Goal: Task Accomplishment & Management: Use online tool/utility

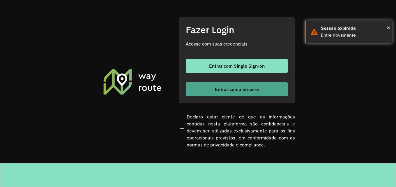
click at [223, 90] on span "Entrar como terceiro" at bounding box center [237, 89] width 44 height 5
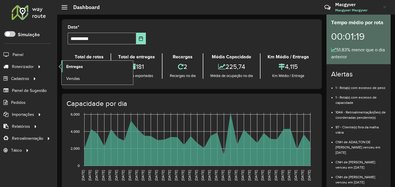
click at [69, 67] on span "Entregas" at bounding box center [74, 67] width 17 height 6
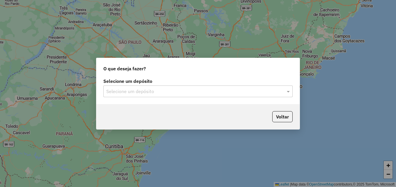
click at [160, 92] on input "text" at bounding box center [192, 91] width 172 height 7
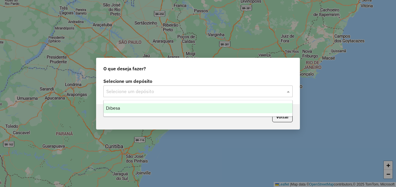
click at [142, 110] on div "Dibesa" at bounding box center [198, 108] width 189 height 10
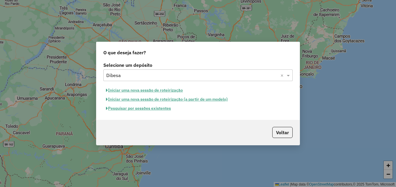
click at [141, 91] on button "Iniciar uma nova sessão de roteirização" at bounding box center [144, 90] width 82 height 9
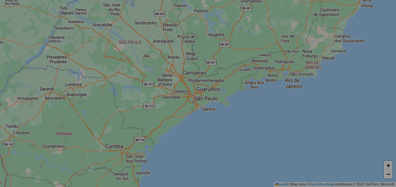
select select "*"
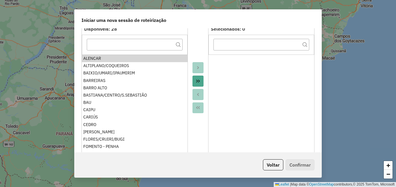
click at [91, 86] on ul "ALENCAR ALTIPLANO/COQUEIROS BAIXIO/UMARI/IPAUMIRIM BARREIRAS BARRO ALTO BASTIAN…" at bounding box center [135, 101] width 106 height 93
click at [113, 56] on div "ALENCAR" at bounding box center [134, 58] width 103 height 6
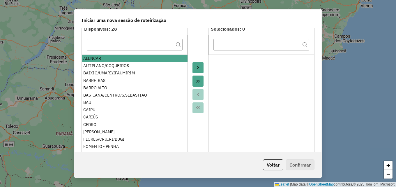
click at [110, 59] on div "ALENCAR" at bounding box center [134, 58] width 103 height 6
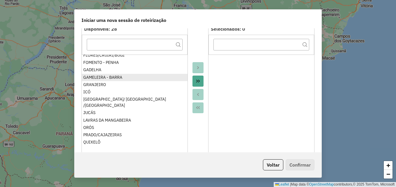
scroll to position [87, 0]
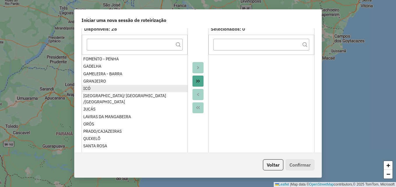
click at [88, 89] on div "ICÓ" at bounding box center [134, 88] width 103 height 6
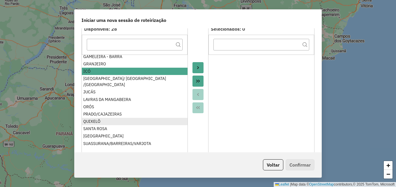
scroll to position [113, 0]
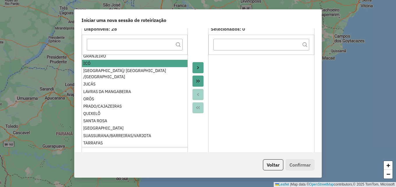
click at [117, 147] on div "VARZEA ALEGRE" at bounding box center [134, 150] width 103 height 6
click at [198, 66] on icon "Move to Target" at bounding box center [198, 67] width 5 height 5
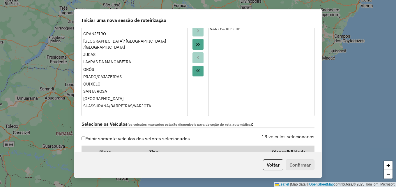
scroll to position [175, 0]
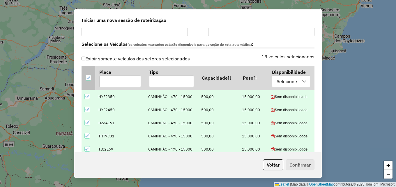
click at [89, 78] on icon at bounding box center [88, 78] width 4 height 4
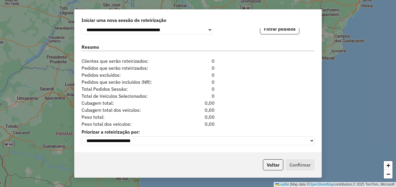
scroll to position [557, 0]
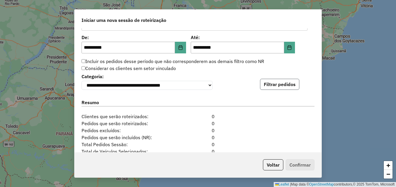
click at [268, 86] on button "Filtrar pedidos" at bounding box center [279, 84] width 39 height 11
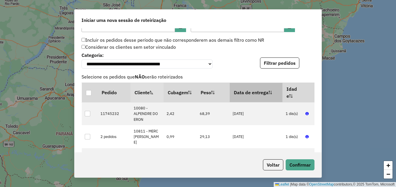
scroll to position [586, 0]
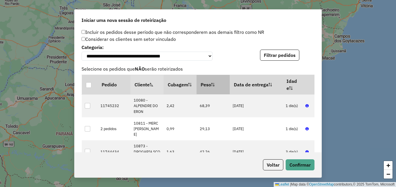
click at [204, 87] on th "Peso" at bounding box center [213, 85] width 33 height 20
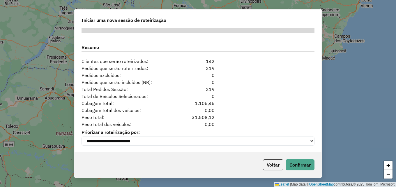
scroll to position [736, 0]
click at [303, 165] on button "Confirmar" at bounding box center [300, 164] width 29 height 11
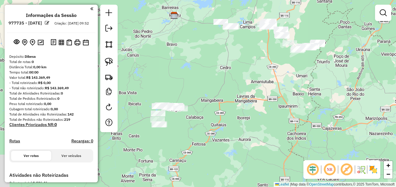
drag, startPoint x: 225, startPoint y: 120, endPoint x: 234, endPoint y: 65, distance: 55.2
click at [232, 65] on div "Janela de atendimento Grade de atendimento Capacidade Transportadoras Veículos …" at bounding box center [198, 93] width 396 height 187
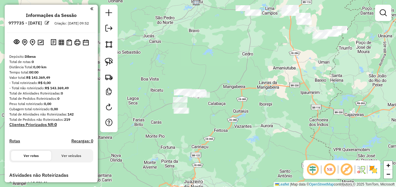
drag, startPoint x: 234, startPoint y: 89, endPoint x: 246, endPoint y: 80, distance: 15.2
click at [246, 80] on div "Janela de atendimento Grade de atendimento Capacidade Transportadoras Veículos …" at bounding box center [198, 93] width 396 height 187
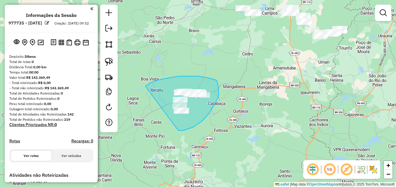
drag, startPoint x: 146, startPoint y: 86, endPoint x: 173, endPoint y: 131, distance: 52.4
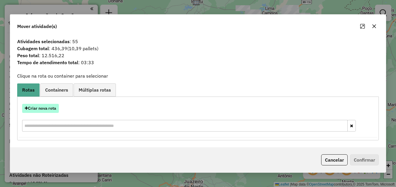
click at [43, 108] on button "Criar nova rota" at bounding box center [40, 108] width 37 height 9
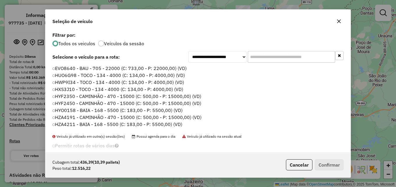
scroll to position [3, 2]
drag, startPoint x: 265, startPoint y: 61, endPoint x: 262, endPoint y: 66, distance: 6.4
click at [261, 63] on input "text" at bounding box center [291, 57] width 87 height 12
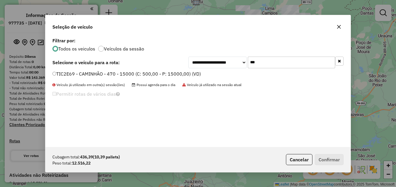
type input "***"
click at [186, 74] on label "TIC2E69 - CAMINHÃO - 470 - 15000 (C: 500,00 - P: 15000,00) (VD)" at bounding box center [126, 73] width 149 height 7
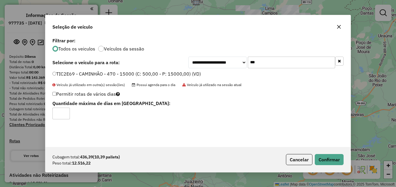
drag, startPoint x: 64, startPoint y: 112, endPoint x: 71, endPoint y: 113, distance: 7.4
type input "*"
click at [65, 112] on input "*" at bounding box center [60, 114] width 17 height 12
click at [332, 159] on button "Confirmar" at bounding box center [329, 159] width 29 height 11
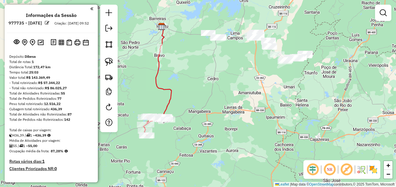
drag, startPoint x: 274, startPoint y: 95, endPoint x: 237, endPoint y: 119, distance: 44.2
click at [237, 120] on div "Janela de atendimento Grade de atendimento Capacidade Transportadoras Veículos …" at bounding box center [198, 93] width 396 height 187
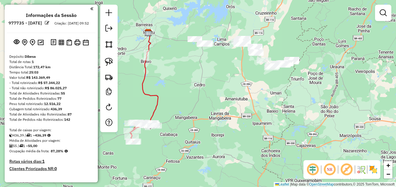
drag, startPoint x: 229, startPoint y: 109, endPoint x: 218, endPoint y: 115, distance: 12.9
click at [218, 115] on div "Janela de atendimento Grade de atendimento Capacidade Transportadoras Veículos …" at bounding box center [198, 93] width 396 height 187
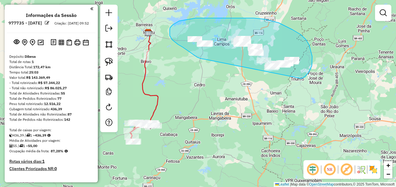
drag, startPoint x: 205, startPoint y: 59, endPoint x: 296, endPoint y: 80, distance: 93.9
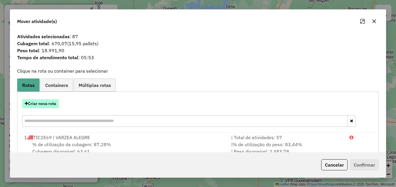
click at [49, 104] on button "Criar nova rota" at bounding box center [40, 103] width 37 height 9
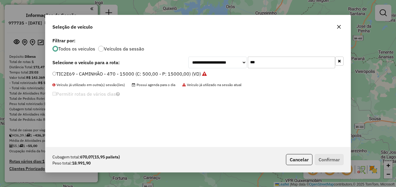
drag, startPoint x: 266, startPoint y: 63, endPoint x: 189, endPoint y: 64, distance: 76.7
click at [201, 64] on div "**********" at bounding box center [266, 63] width 155 height 12
type input "****"
click at [184, 72] on label "HYF2350 - CAMINHÃO - 470 - 15000 (C: 500,00 - P: 15000,00) (VD)" at bounding box center [127, 73] width 150 height 7
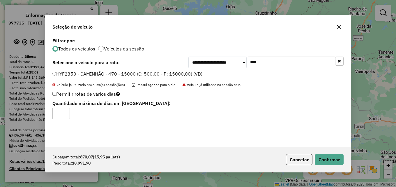
type input "*"
click at [66, 112] on input "*" at bounding box center [60, 114] width 17 height 12
click at [327, 163] on button "Confirmar" at bounding box center [329, 159] width 29 height 11
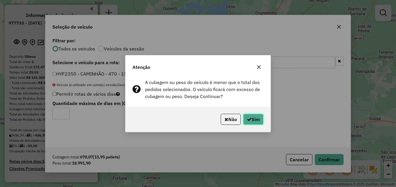
click at [252, 122] on button "Sim" at bounding box center [253, 119] width 20 height 11
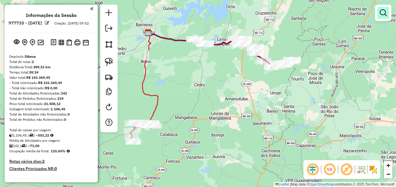
click at [386, 13] on em at bounding box center [383, 12] width 7 height 7
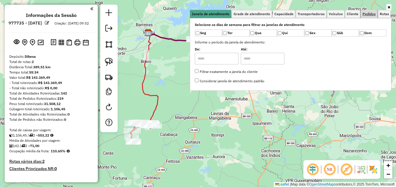
click at [366, 15] on span "Pedidos" at bounding box center [369, 13] width 13 height 3
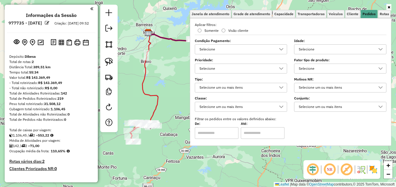
click at [340, 49] on div "Selecione" at bounding box center [336, 49] width 78 height 9
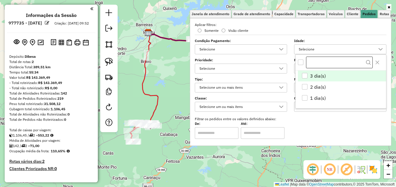
scroll to position [3, 20]
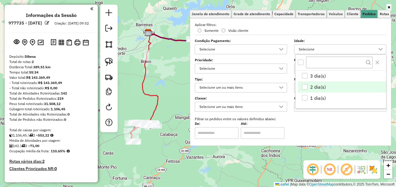
click at [307, 88] on div "2 dia(s)" at bounding box center [305, 87] width 6 height 6
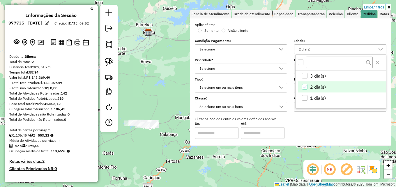
drag, startPoint x: 306, startPoint y: 97, endPoint x: 306, endPoint y: 92, distance: 5.3
click at [306, 96] on div "1 dia(s)" at bounding box center [305, 98] width 6 height 6
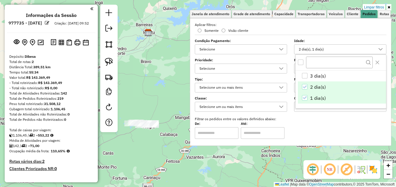
click at [306, 88] on icon "2 dia(s)" at bounding box center [305, 87] width 4 height 4
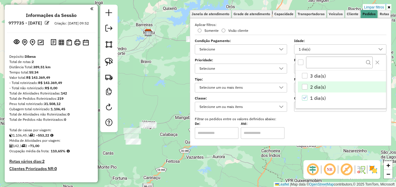
click at [391, 6] on link at bounding box center [389, 7] width 5 height 6
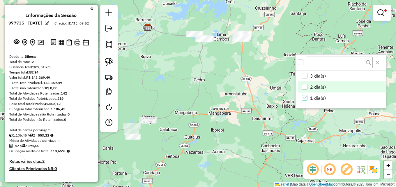
click at [181, 36] on div "Limpar filtros Janela de atendimento Grade de atendimento Capacidade Transporta…" at bounding box center [198, 93] width 396 height 187
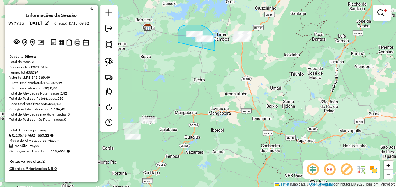
drag, startPoint x: 178, startPoint y: 33, endPoint x: 215, endPoint y: 52, distance: 41.6
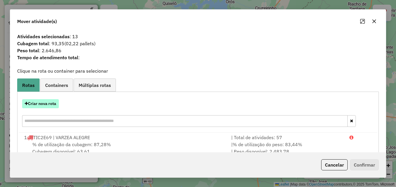
click at [53, 103] on button "Criar nova rota" at bounding box center [40, 103] width 37 height 9
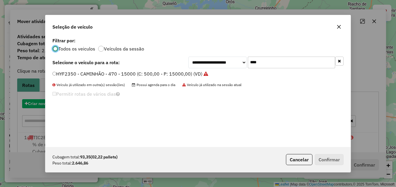
scroll to position [3, 2]
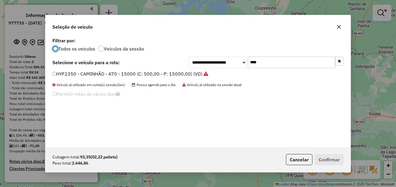
click at [188, 76] on label "HYF2350 - CAMINHÃO - 470 - 15000 (C: 500,00 - P: 15000,00) (VD)" at bounding box center [130, 73] width 156 height 7
click at [189, 74] on label "HYF2350 - CAMINHÃO - 470 - 15000 (C: 500,00 - P: 15000,00) (VD)" at bounding box center [130, 73] width 156 height 7
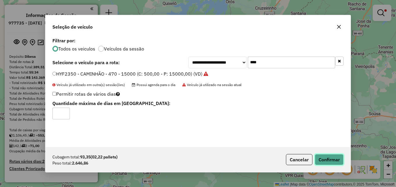
click at [324, 159] on button "Confirmar" at bounding box center [329, 159] width 29 height 11
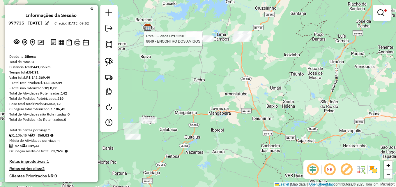
select select "**********"
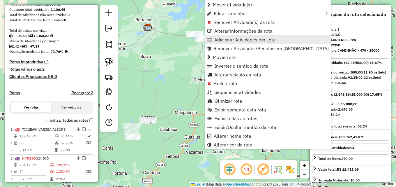
scroll to position [156, 0]
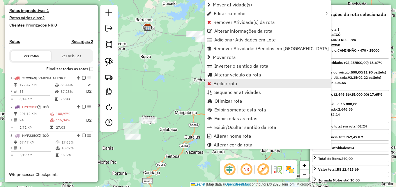
click at [225, 81] on span "Excluir rota" at bounding box center [226, 83] width 24 height 5
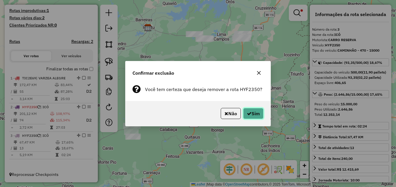
click at [249, 113] on icon "button" at bounding box center [249, 113] width 5 height 5
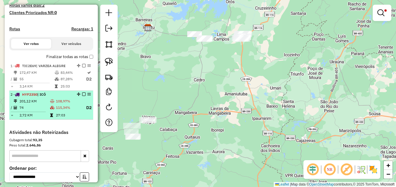
click at [48, 111] on td "74" at bounding box center [34, 107] width 31 height 7
select select "**********"
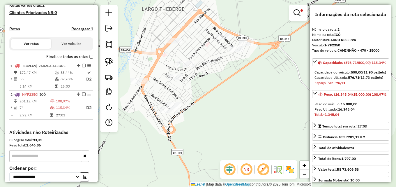
drag, startPoint x: 252, startPoint y: 101, endPoint x: 197, endPoint y: 116, distance: 56.8
click at [197, 117] on div "Limpar filtros Janela de atendimento Grade de atendimento Capacidade Transporta…" at bounding box center [198, 93] width 396 height 187
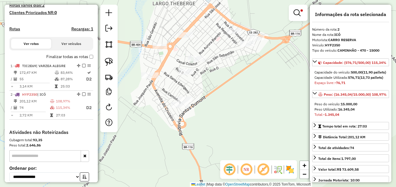
drag, startPoint x: 205, startPoint y: 111, endPoint x: 210, endPoint y: 110, distance: 5.2
click at [210, 110] on div "Limpar filtros Janela de atendimento Grade de atendimento Capacidade Transporta…" at bounding box center [198, 93] width 396 height 187
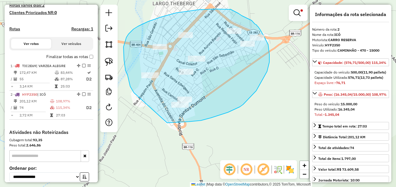
drag, startPoint x: 130, startPoint y: 83, endPoint x: 164, endPoint y: 123, distance: 52.5
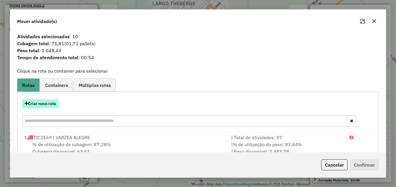
click at [52, 105] on button "Criar nova rota" at bounding box center [40, 103] width 37 height 9
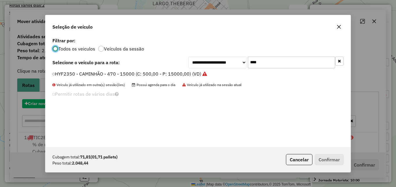
scroll to position [3, 2]
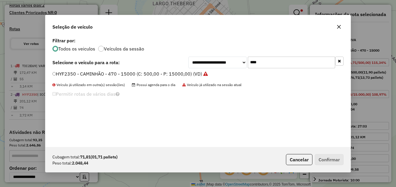
drag, startPoint x: 143, startPoint y: 73, endPoint x: 170, endPoint y: 78, distance: 26.9
click at [144, 73] on label "HYF2350 - CAMINHÃO - 470 - 15000 (C: 500,00 - P: 15000,00) (VD)" at bounding box center [130, 73] width 156 height 7
click at [188, 72] on label "HYF2350 - CAMINHÃO - 470 - 15000 (C: 500,00 - P: 15000,00) (VD)" at bounding box center [130, 73] width 156 height 7
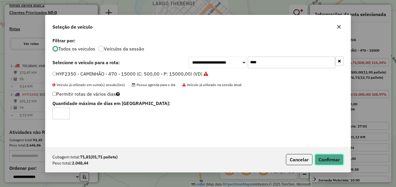
click at [330, 161] on button "Confirmar" at bounding box center [329, 159] width 29 height 11
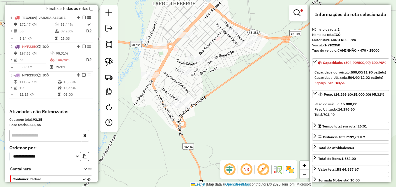
scroll to position [247, 0]
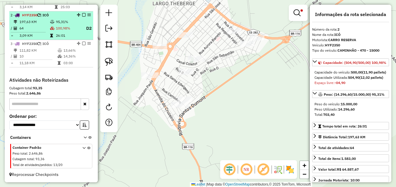
click at [30, 24] on td "197,63 KM" at bounding box center [34, 22] width 31 height 6
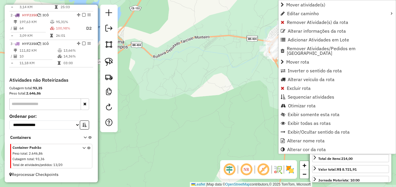
scroll to position [248, 0]
click at [302, 86] on span "Excluir rota" at bounding box center [299, 88] width 24 height 5
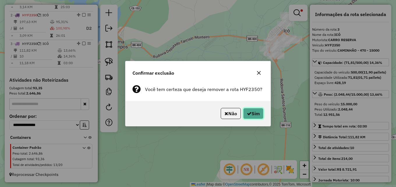
click at [256, 115] on button "Sim" at bounding box center [253, 113] width 20 height 11
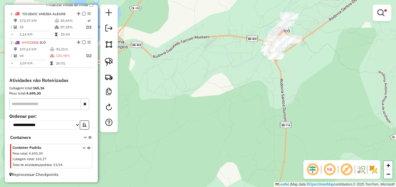
scroll to position [213, 0]
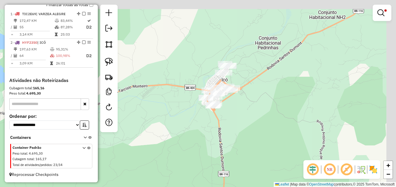
drag, startPoint x: 280, startPoint y: 73, endPoint x: 203, endPoint y: 133, distance: 97.7
click at [203, 133] on div "Limpar filtros Janela de atendimento Grade de atendimento Capacidade Transporta…" at bounding box center [198, 93] width 396 height 187
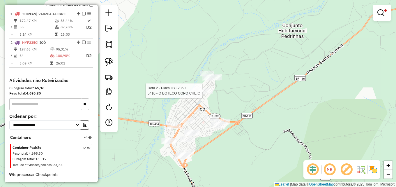
click at [199, 94] on div at bounding box center [204, 91] width 17 height 6
select select "**********"
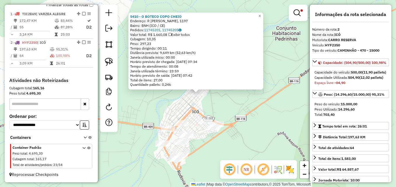
click at [234, 101] on div "5410 - O BOTECO COPO [PERSON_NAME]: R [PERSON_NAME], 1197 Bairro: BNH (ICO / CE…" at bounding box center [198, 93] width 396 height 187
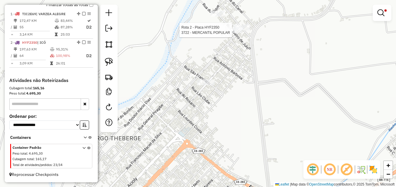
select select "**********"
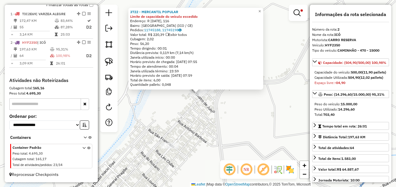
drag, startPoint x: 228, startPoint y: 108, endPoint x: 218, endPoint y: 100, distance: 12.8
click at [227, 108] on div "3722 - MERCANTIL POPULAR Limite de capacidade do veículo excedido Endereço: [ST…" at bounding box center [198, 93] width 396 height 187
click at [190, 109] on div "3722 - MERCANTIL POPULAR Limite de capacidade do veículo excedido Endereço: [ST…" at bounding box center [198, 93] width 396 height 187
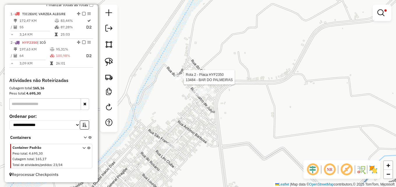
select select "**********"
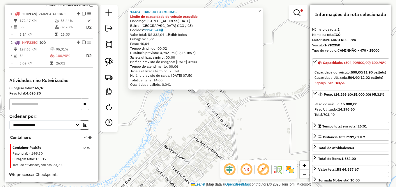
click at [179, 121] on div "13484 - BAR DO PALMEIRAS Limite de capacidade do veículo excedido Endereço: R […" at bounding box center [198, 93] width 396 height 187
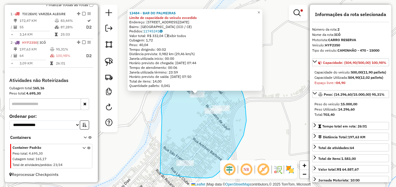
drag, startPoint x: 162, startPoint y: 114, endPoint x: 155, endPoint y: 161, distance: 47.5
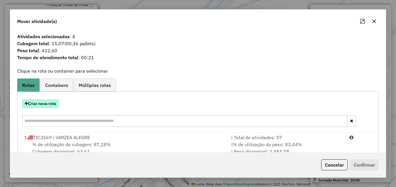
drag, startPoint x: 38, startPoint y: 106, endPoint x: 42, endPoint y: 106, distance: 3.5
click at [42, 106] on button "Criar nova rota" at bounding box center [40, 103] width 37 height 9
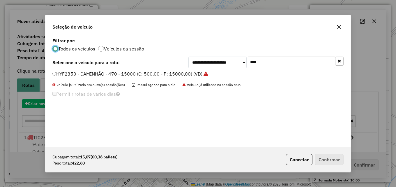
scroll to position [3, 2]
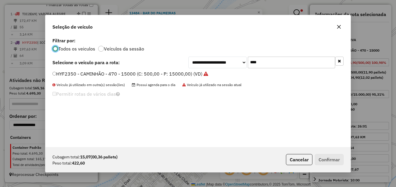
click at [155, 75] on label "HYF2350 - CAMINHÃO - 470 - 15000 (C: 500,00 - P: 15000,00) (VD)" at bounding box center [130, 73] width 156 height 7
click at [203, 74] on label "HYF2350 - CAMINHÃO - 470 - 15000 (C: 500,00 - P: 15000,00) (VD)" at bounding box center [130, 73] width 156 height 7
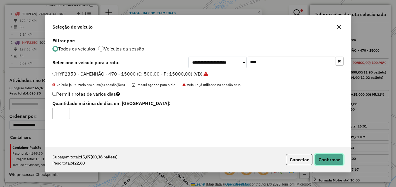
click at [324, 154] on button "Confirmar" at bounding box center [329, 159] width 29 height 11
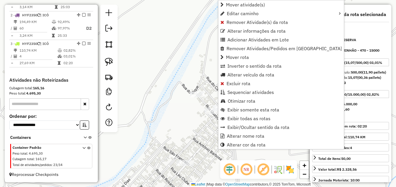
scroll to position [248, 0]
click at [233, 84] on span "Excluir rota" at bounding box center [239, 83] width 24 height 5
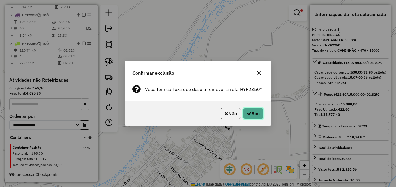
click at [250, 116] on button "Sim" at bounding box center [253, 113] width 20 height 11
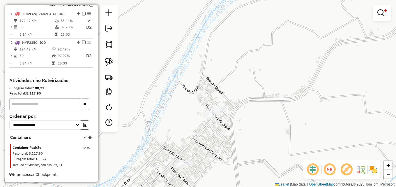
scroll to position [213, 0]
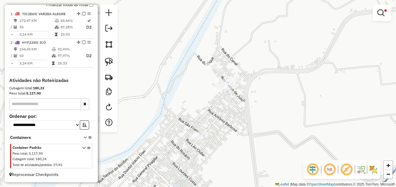
drag, startPoint x: 236, startPoint y: 135, endPoint x: 263, endPoint y: 90, distance: 52.8
click at [261, 92] on div "Limpar filtros Janela de atendimento Grade de atendimento Capacidade Transporta…" at bounding box center [198, 93] width 396 height 187
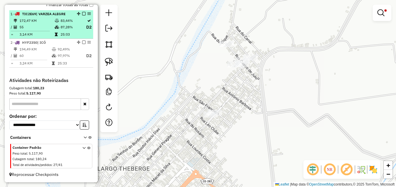
click at [67, 28] on td "87,28%" at bounding box center [73, 27] width 26 height 7
select select "**********"
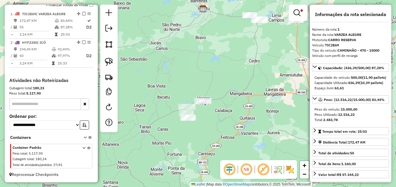
drag, startPoint x: 221, startPoint y: 77, endPoint x: 225, endPoint y: 35, distance: 41.6
click at [224, 37] on div "Limpar filtros Janela de atendimento Grade de atendimento Capacidade Transporta…" at bounding box center [198, 93] width 396 height 187
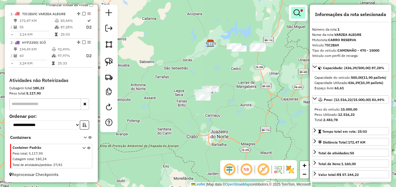
click at [305, 10] on link at bounding box center [299, 13] width 14 height 12
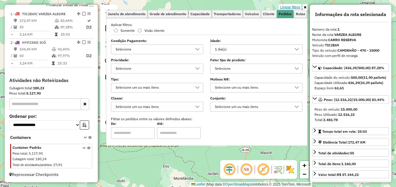
click at [297, 6] on link "Limpar filtros" at bounding box center [290, 7] width 22 height 6
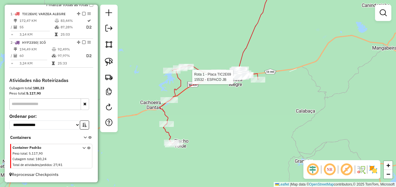
select select "**********"
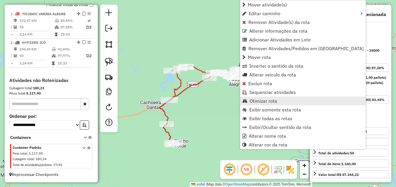
click at [262, 102] on span "Otimizar rota" at bounding box center [264, 101] width 28 height 5
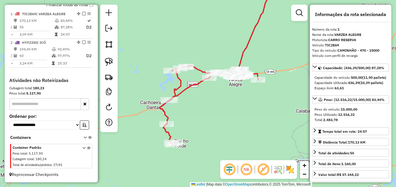
click at [262, 102] on div "Janela de atendimento Grade de atendimento Capacidade Transportadoras Veículos …" at bounding box center [198, 93] width 396 height 187
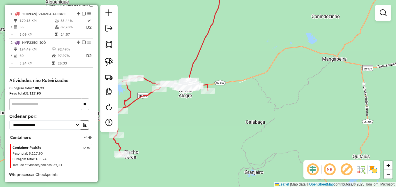
drag, startPoint x: 232, startPoint y: 110, endPoint x: 212, endPoint y: 113, distance: 19.8
click at [212, 113] on div "Janela de atendimento Grade de atendimento Capacidade Transportadoras Veículos …" at bounding box center [198, 93] width 396 height 187
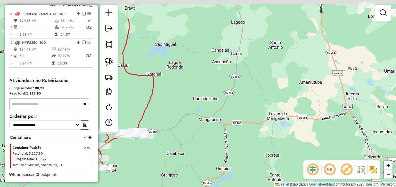
drag, startPoint x: 286, startPoint y: 67, endPoint x: 165, endPoint y: 116, distance: 130.4
click at [165, 116] on div "Janela de atendimento Grade de atendimento Capacidade Transportadoras Veículos …" at bounding box center [198, 93] width 396 height 187
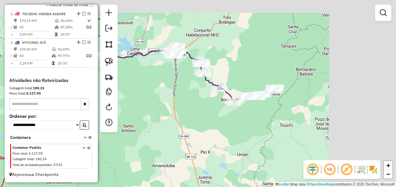
drag, startPoint x: 284, startPoint y: 49, endPoint x: 175, endPoint y: 125, distance: 133.3
click at [175, 125] on div "Janela de atendimento Grade de atendimento Capacidade Transportadoras Veículos …" at bounding box center [198, 93] width 396 height 187
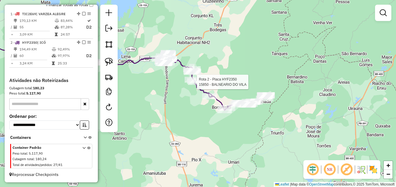
select select "**********"
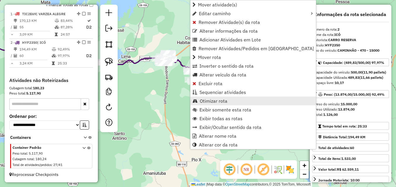
click at [213, 101] on span "Otimizar rota" at bounding box center [214, 101] width 28 height 5
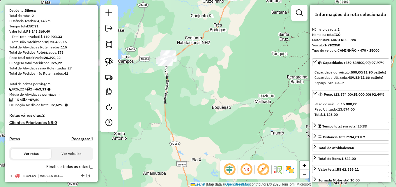
scroll to position [26, 0]
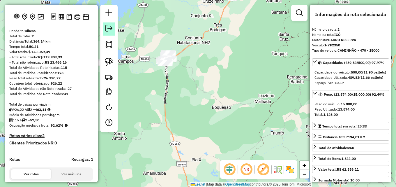
click at [107, 25] on em at bounding box center [109, 28] width 7 height 7
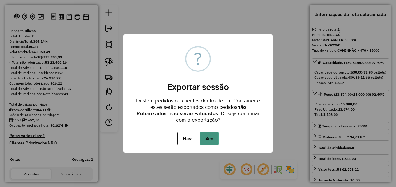
click at [215, 136] on button "Sim" at bounding box center [209, 138] width 19 height 13
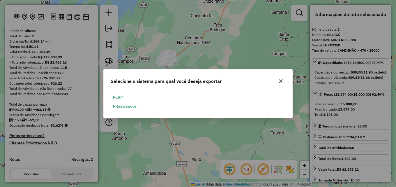
click at [122, 95] on button "ERP" at bounding box center [118, 97] width 15 height 9
select select "**"
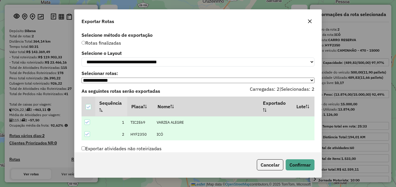
scroll to position [13, 0]
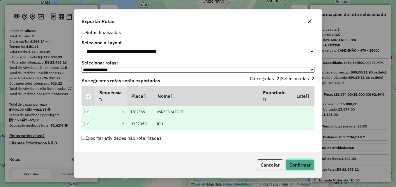
click at [298, 160] on button "Confirmar" at bounding box center [300, 164] width 29 height 11
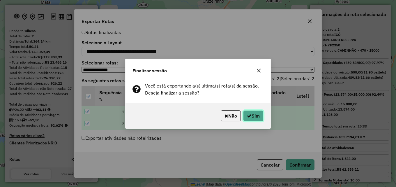
click at [252, 111] on button "Sim" at bounding box center [253, 115] width 20 height 11
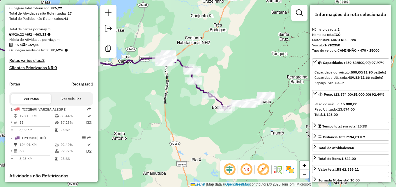
scroll to position [204, 0]
